Goal: Information Seeking & Learning: Learn about a topic

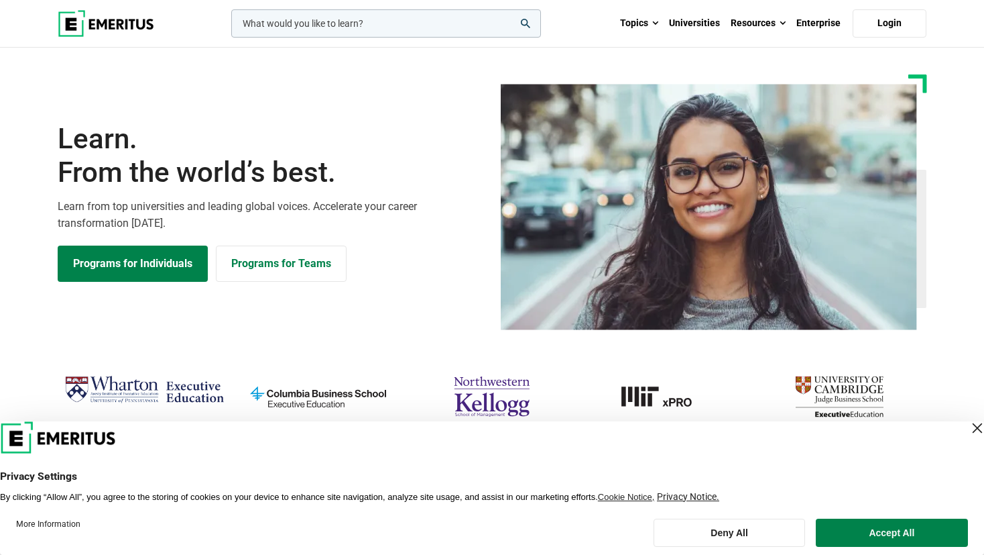
click at [968, 428] on div "Close Layer" at bounding box center [977, 427] width 19 height 19
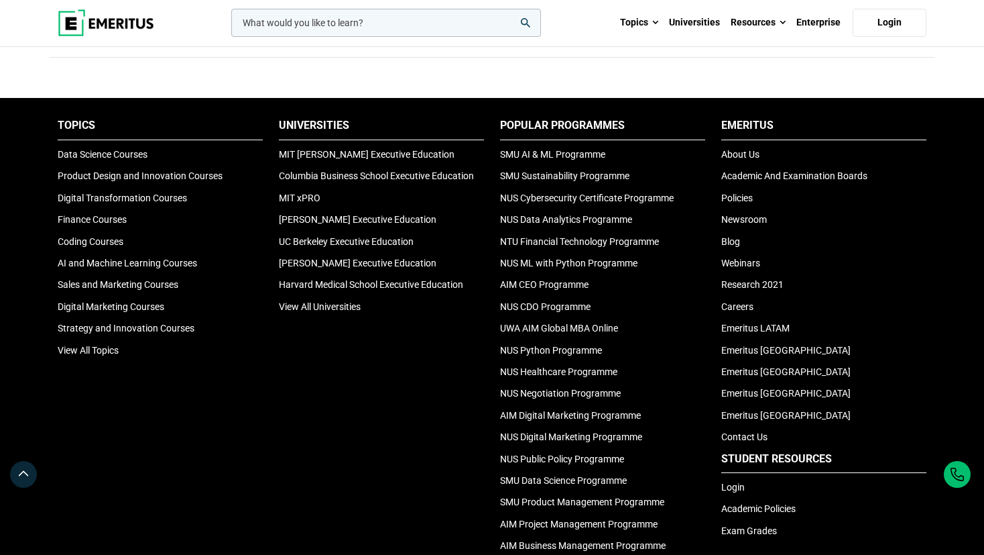
scroll to position [4447, 0]
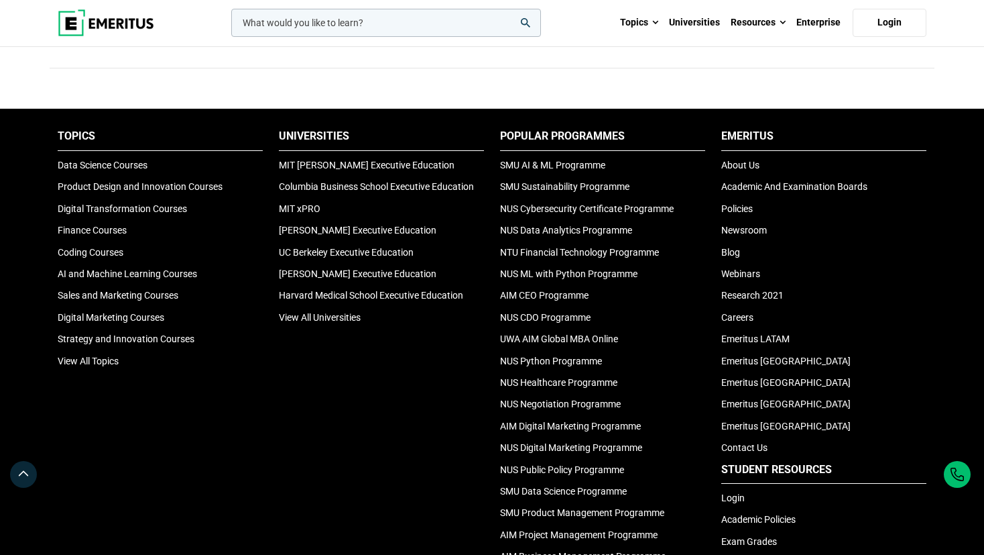
click at [926, 379] on li "Emeritus [GEOGRAPHIC_DATA]" at bounding box center [823, 382] width 205 height 15
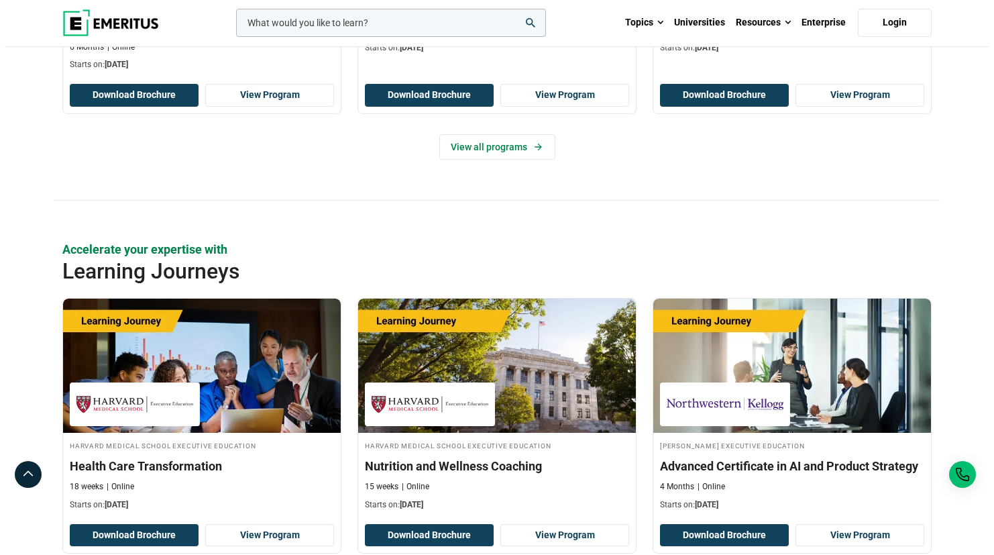
scroll to position [1832, 0]
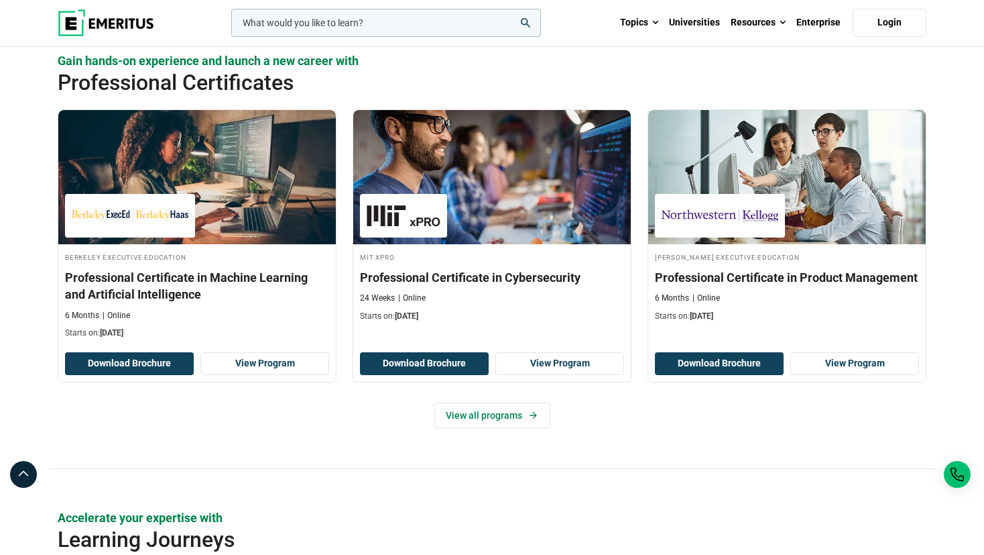
click at [307, 22] on input "woocommerce-product-search-field-0" at bounding box center [386, 23] width 310 height 28
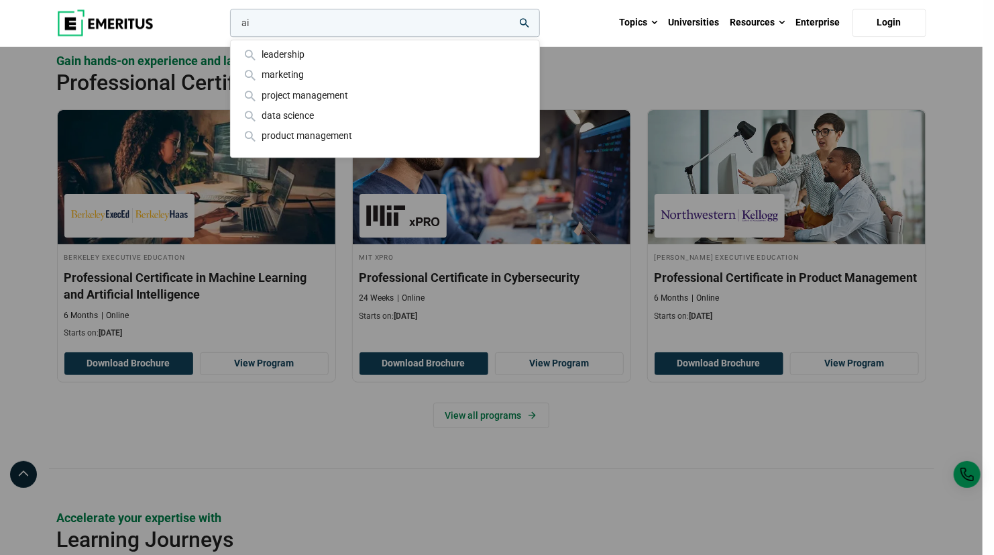
type input "ai"
click at [227, 26] on button "search" at bounding box center [227, 26] width 0 height 0
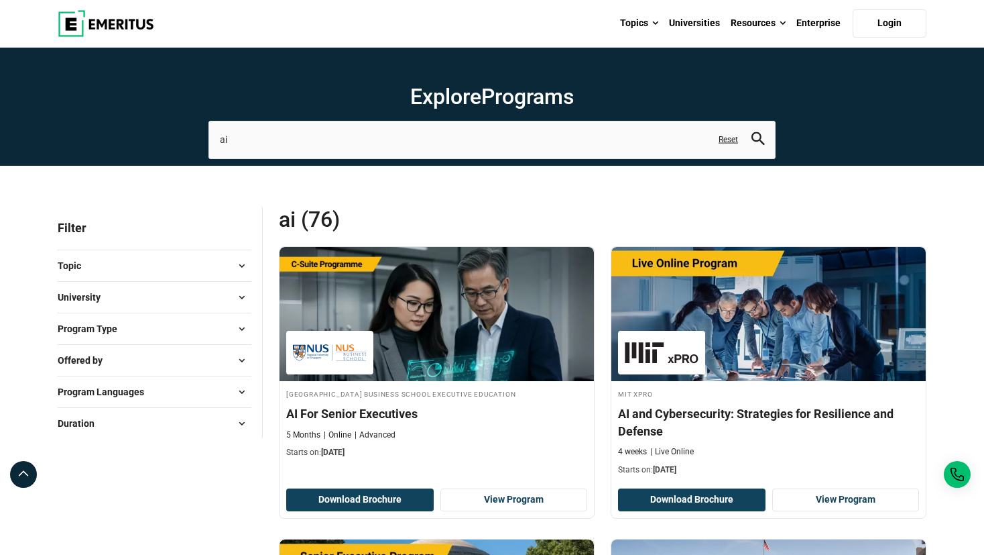
scroll to position [67, 0]
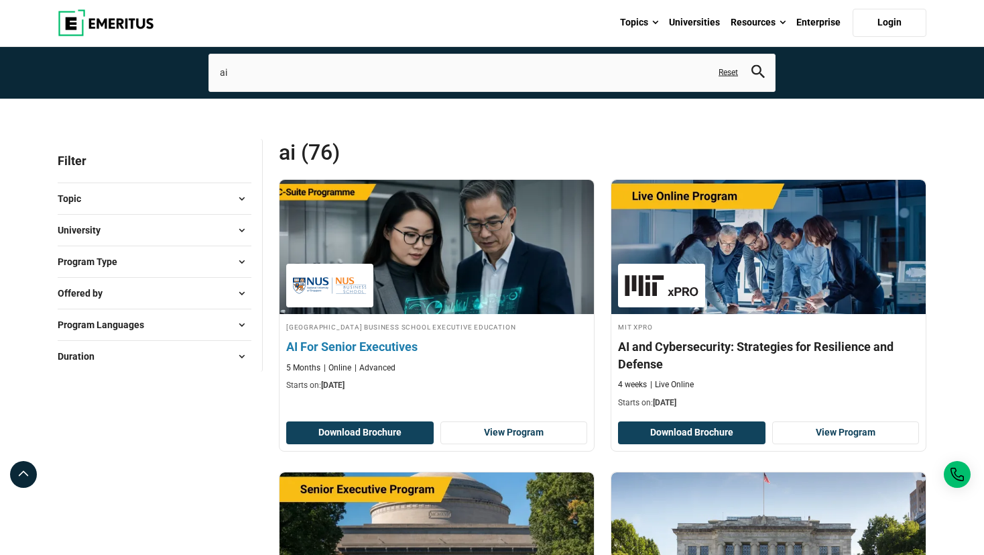
click at [352, 345] on h4 "AI For Senior Executives" at bounding box center [436, 346] width 301 height 17
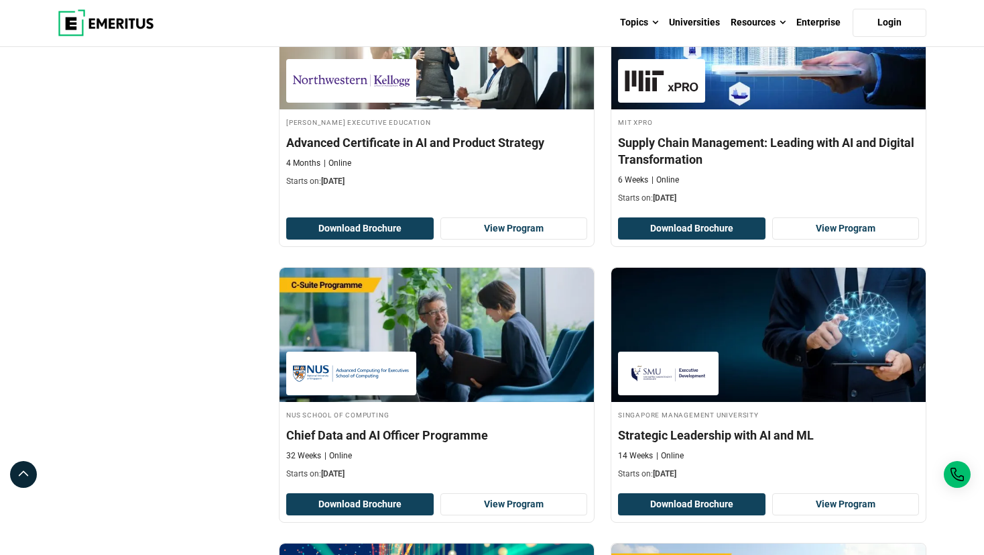
scroll to position [1475, 0]
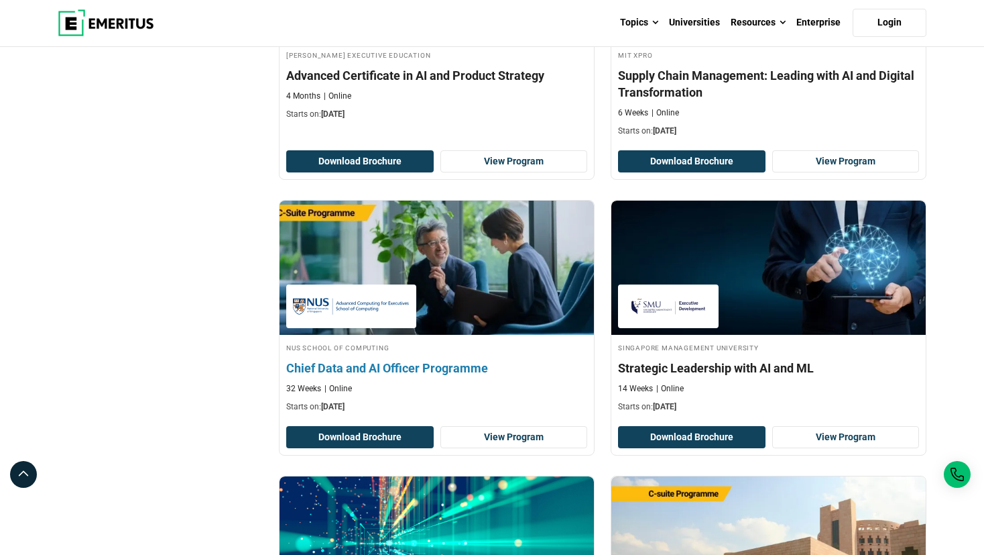
click at [395, 359] on h4 "Chief Data and AI Officer Programme" at bounding box center [436, 367] width 301 height 17
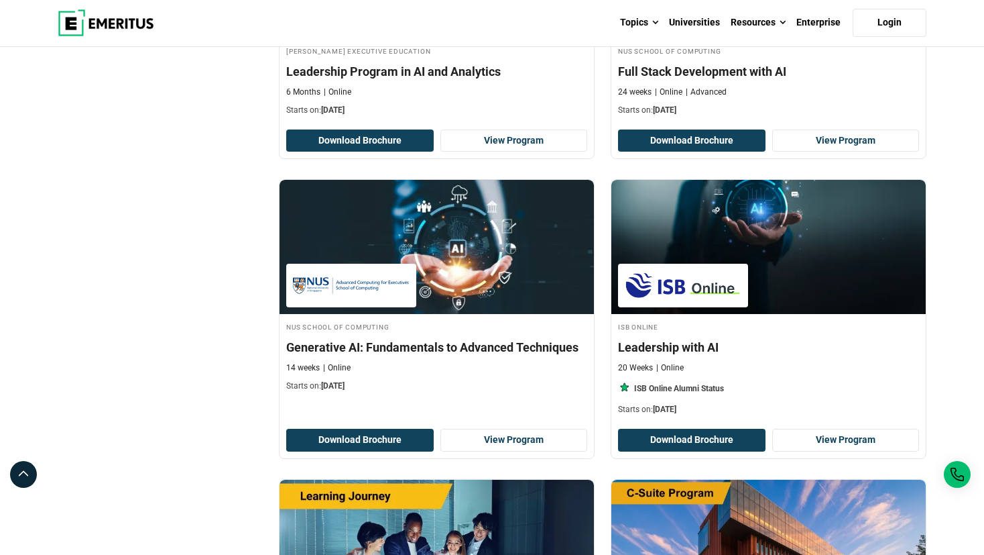
scroll to position [2481, 0]
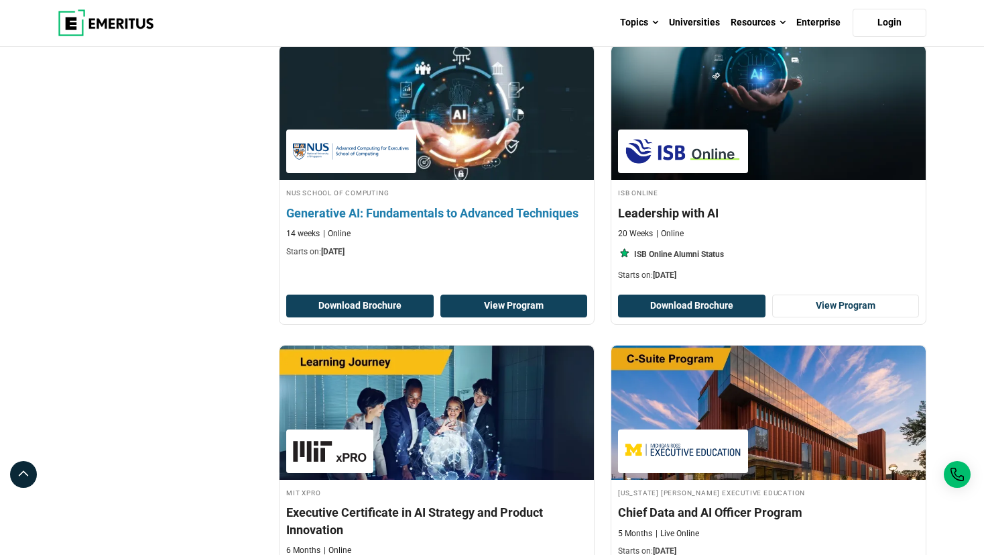
click at [487, 299] on link "View Program" at bounding box center [515, 305] width 148 height 23
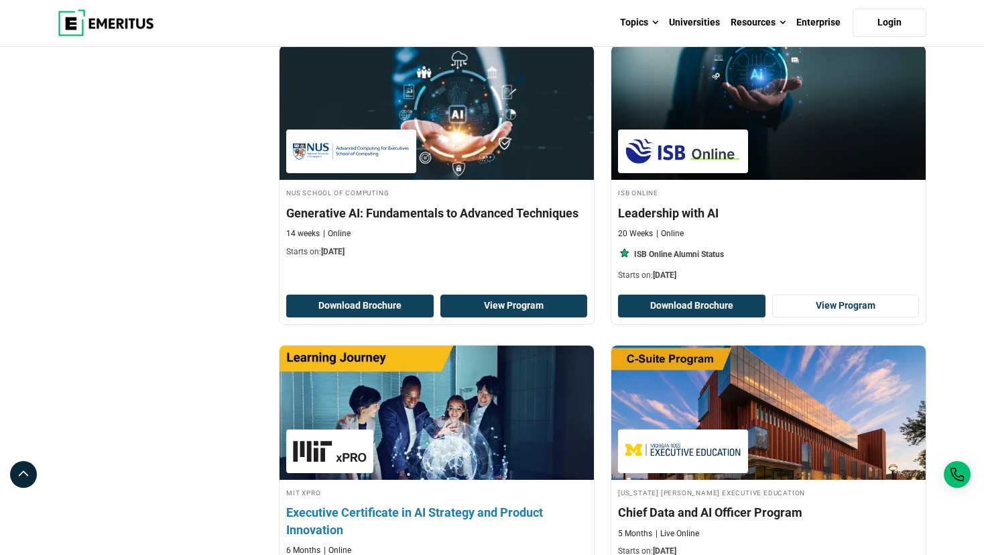
scroll to position [2615, 0]
